Goal: Information Seeking & Learning: Learn about a topic

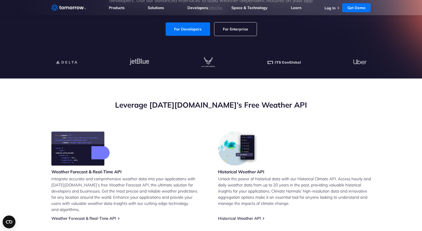
scroll to position [89, 0]
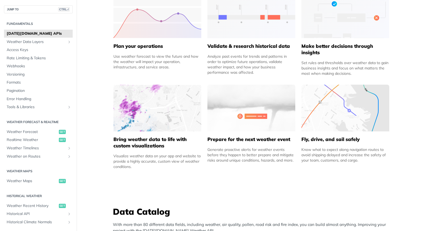
scroll to position [272, 0]
click at [42, 142] on span "Realtime Weather" at bounding box center [32, 139] width 51 height 5
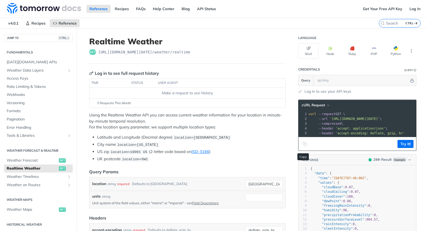
click at [304, 144] on icon "Copy to clipboard" at bounding box center [304, 143] width 2 height 2
